Goal: Task Accomplishment & Management: Manage account settings

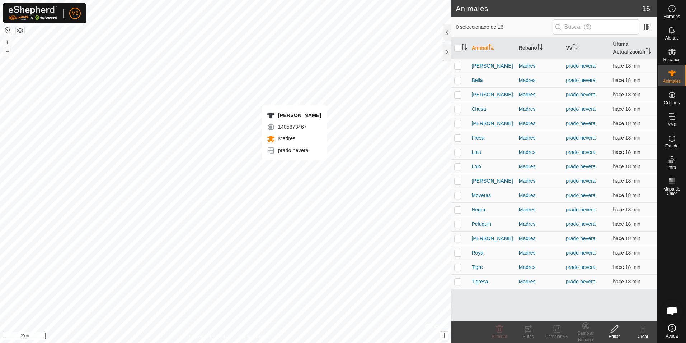
checkbox input "true"
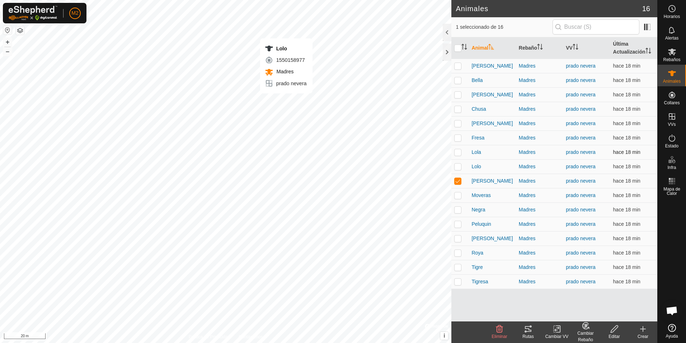
click at [287, 101] on div "Lolo 1550158977 Madres [PERSON_NAME] + – ⇧ i © Mapbox , © OpenStreetMap , Impro…" at bounding box center [226, 171] width 452 height 343
checkbox input "true"
click at [193, 185] on div "[PERSON_NAME] 3841936620 Madres [PERSON_NAME] + – ⇧ i © Mapbox , © OpenStreetMa…" at bounding box center [226, 171] width 452 height 343
checkbox input "true"
click at [456, 181] on p-checkbox at bounding box center [458, 181] width 7 height 6
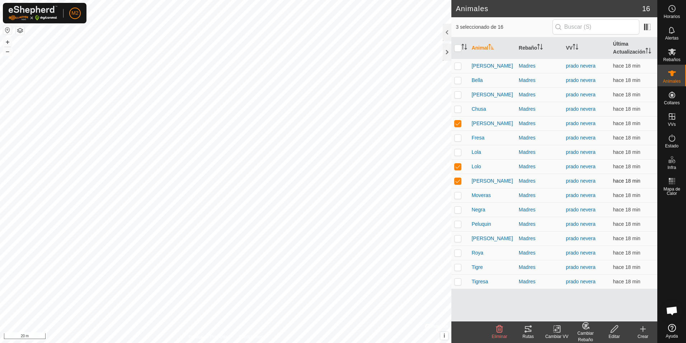
checkbox input "false"
click at [529, 328] on icon at bounding box center [528, 329] width 6 height 6
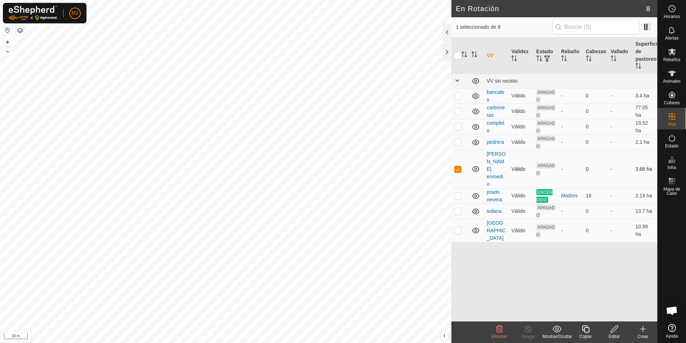
click at [458, 166] on p-checkbox at bounding box center [458, 169] width 7 height 6
checkbox input "false"
click at [445, 54] on div at bounding box center [447, 51] width 9 height 17
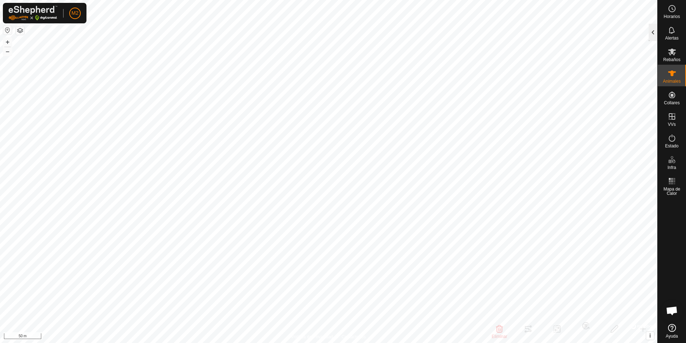
click at [655, 37] on div at bounding box center [653, 32] width 9 height 17
